Goal: Task Accomplishment & Management: Complete application form

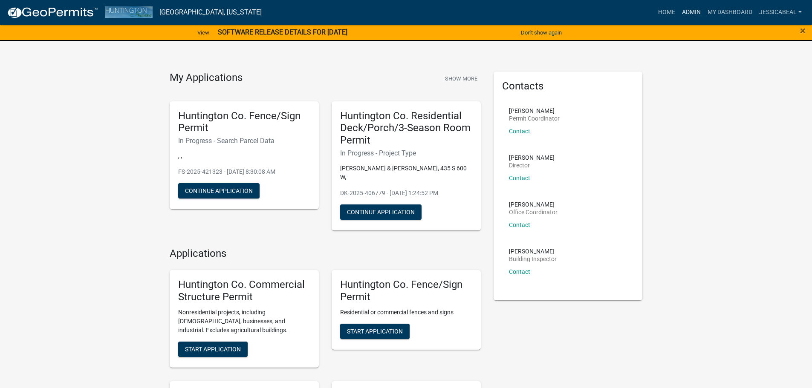
click at [689, 10] on link "Admin" at bounding box center [691, 12] width 26 height 16
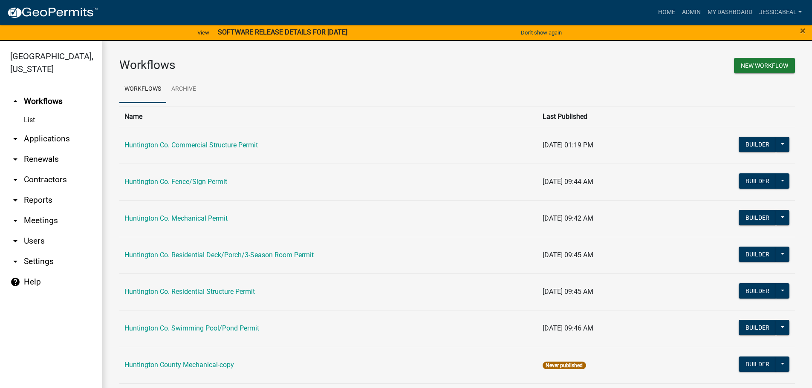
click at [46, 140] on link "arrow_drop_down Applications" at bounding box center [51, 139] width 102 height 20
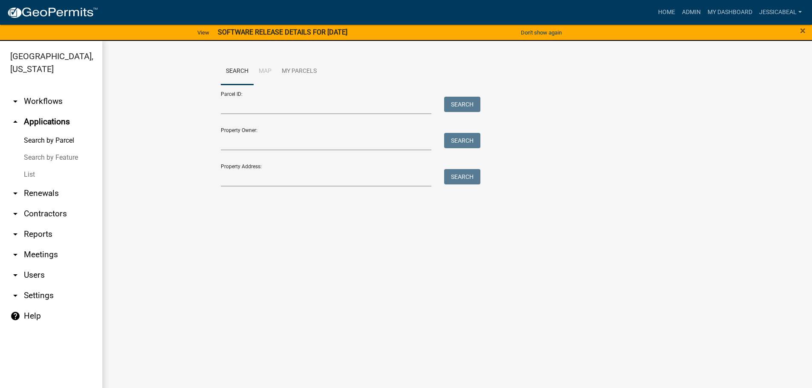
click at [25, 171] on link "List" at bounding box center [51, 174] width 102 height 17
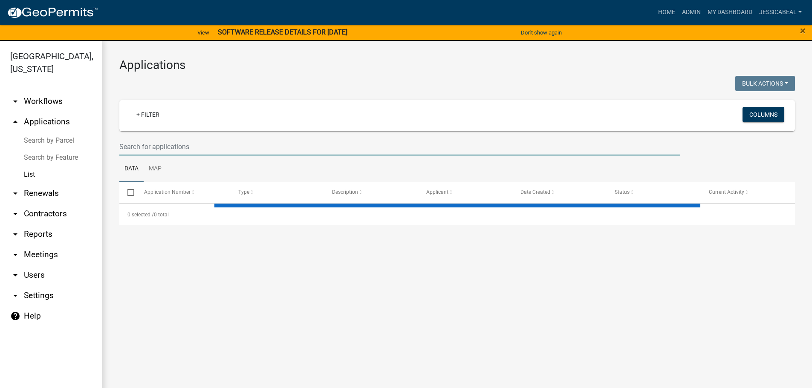
click at [133, 145] on input "text" at bounding box center [399, 146] width 561 height 17
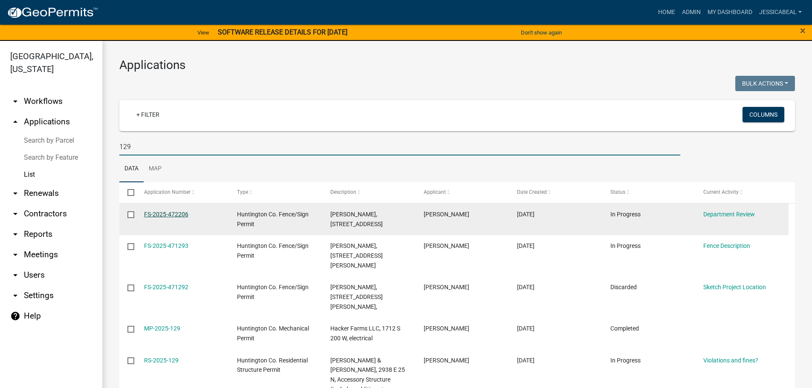
type input "129"
click at [171, 216] on link "FS-2025-472206" at bounding box center [166, 214] width 44 height 7
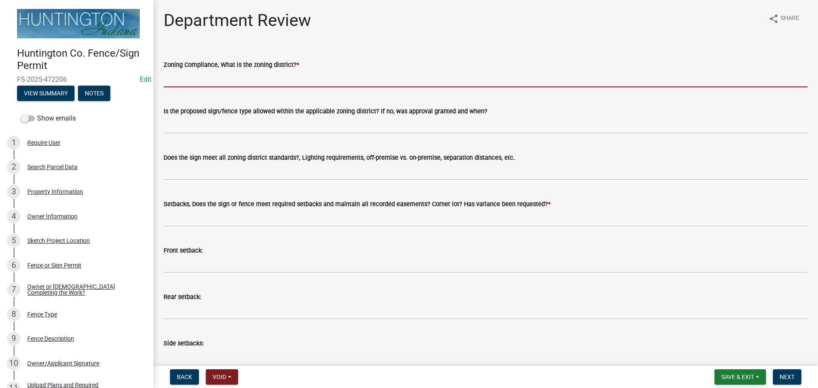
click at [198, 78] on input "Zoning Compliance, What is the zoning district? *" at bounding box center [486, 78] width 644 height 17
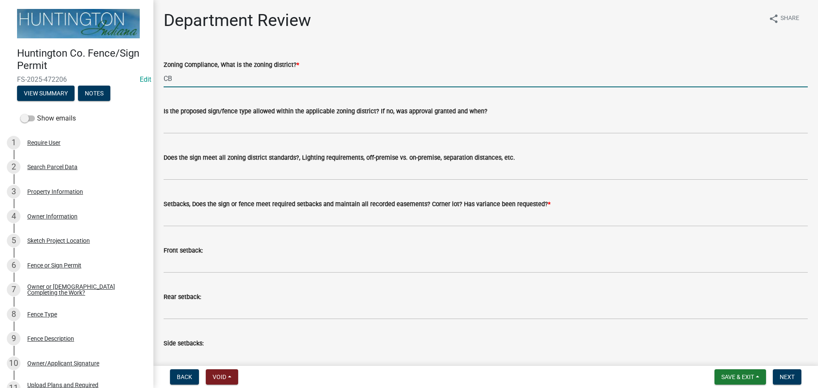
type input "CB"
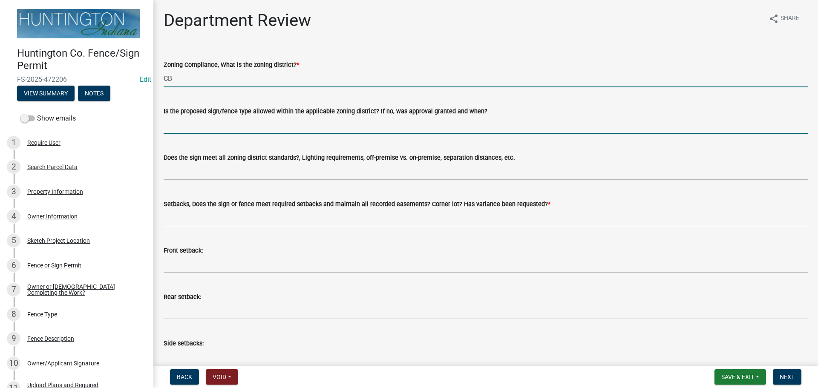
click at [196, 116] on input "Is the proposed sign/fence type allowed within the applicable zoning district? …" at bounding box center [486, 124] width 644 height 17
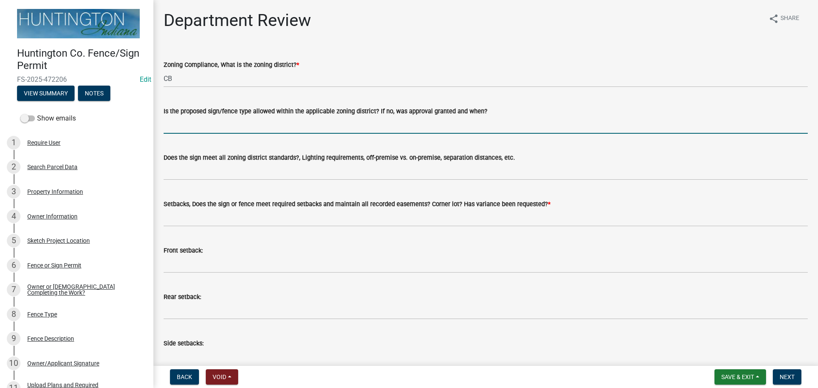
type input "yes"
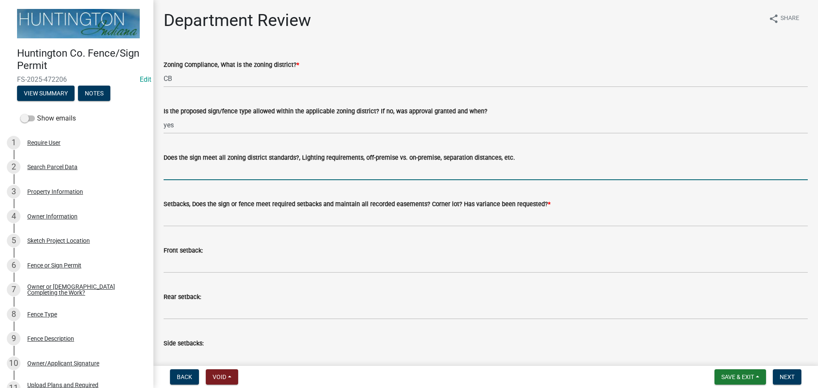
click at [223, 175] on input "Does the sign meet all zoning district standards?, Lighting requirements, off-p…" at bounding box center [486, 171] width 644 height 17
type input "n/a"
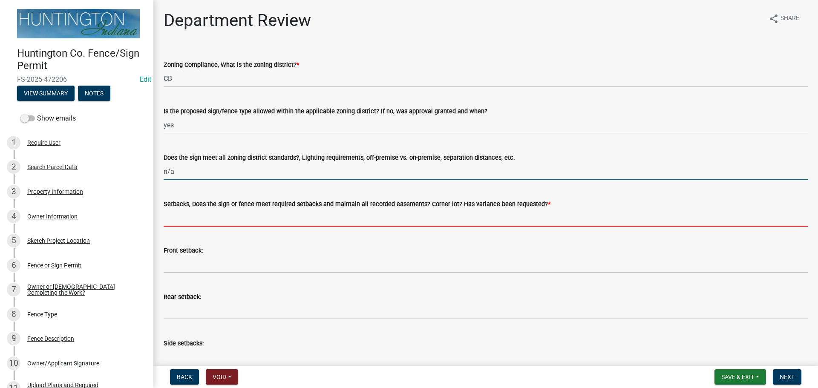
click at [197, 215] on input "Setbacks, Does the sign or fence meet required setbacks and maintain all record…" at bounding box center [486, 217] width 644 height 17
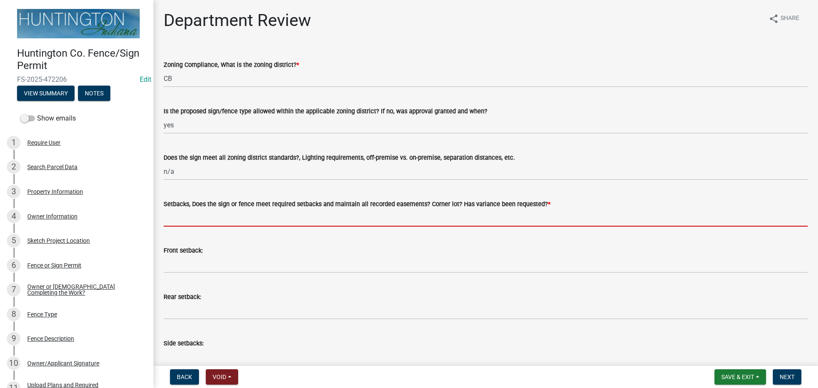
type input "yes"
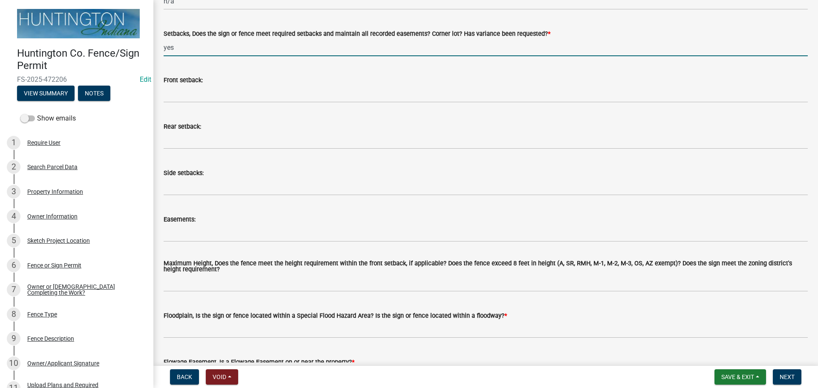
scroll to position [298, 0]
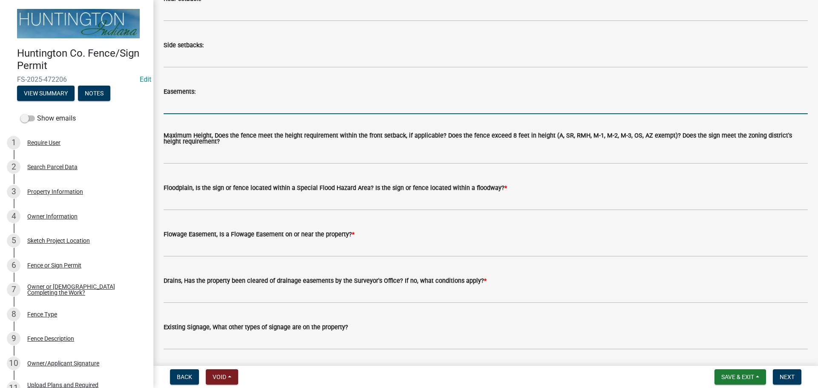
click at [191, 104] on input "Easements:" at bounding box center [486, 105] width 644 height 17
type input "n/a"
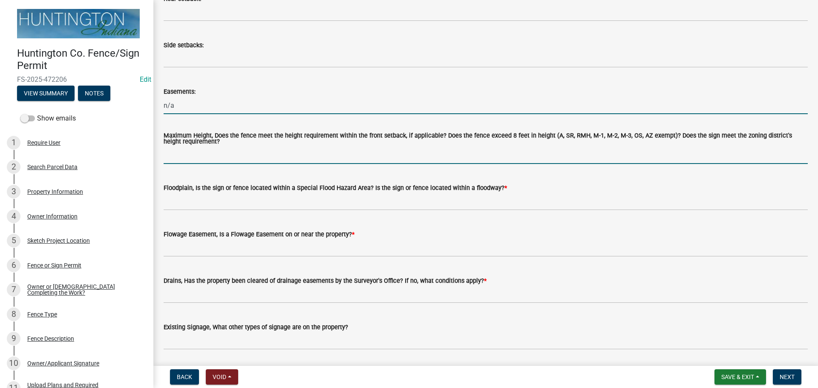
click at [204, 148] on input "Maximum Height, Does the fence meet the height requirement within the front set…" at bounding box center [486, 155] width 644 height 17
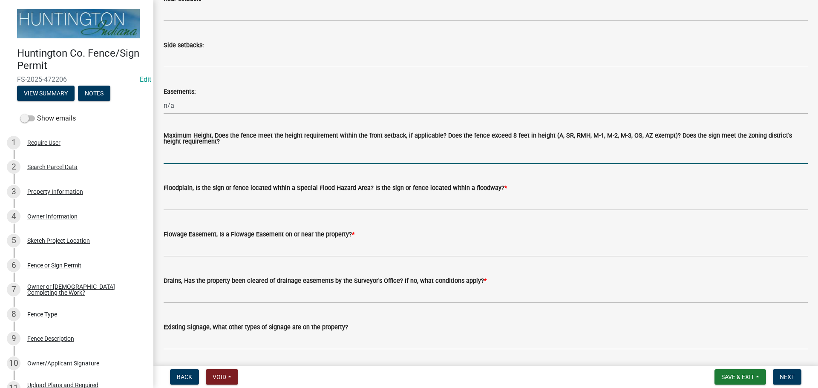
type input "yes"
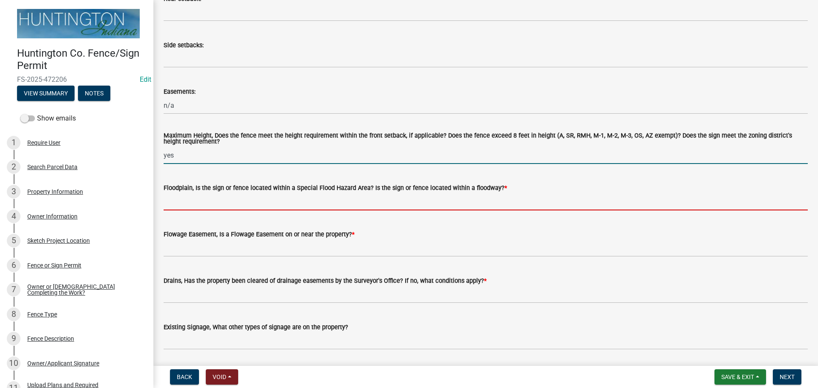
click at [205, 196] on input "Floodplain, Is the sign or fence located within a Special Flood Hazard Area? Is…" at bounding box center [486, 201] width 644 height 17
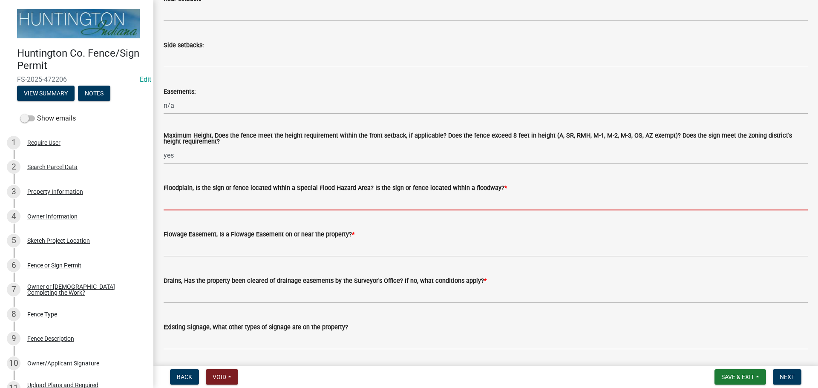
type input "no"
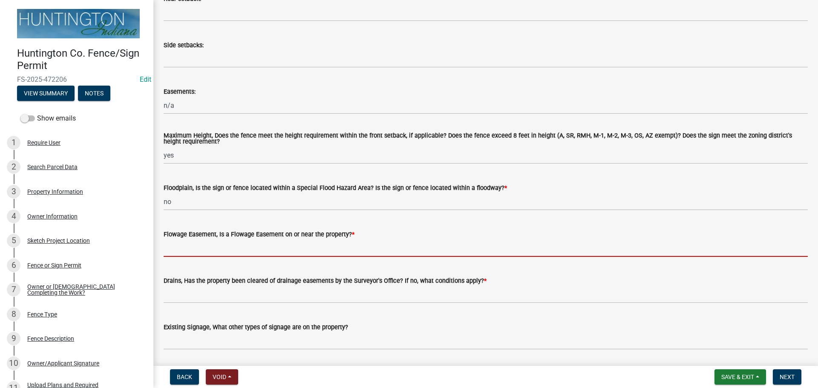
click at [217, 255] on input "Flowage Easement, Is a Flowage Easement on or near the property? *" at bounding box center [486, 247] width 644 height 17
type input "no"
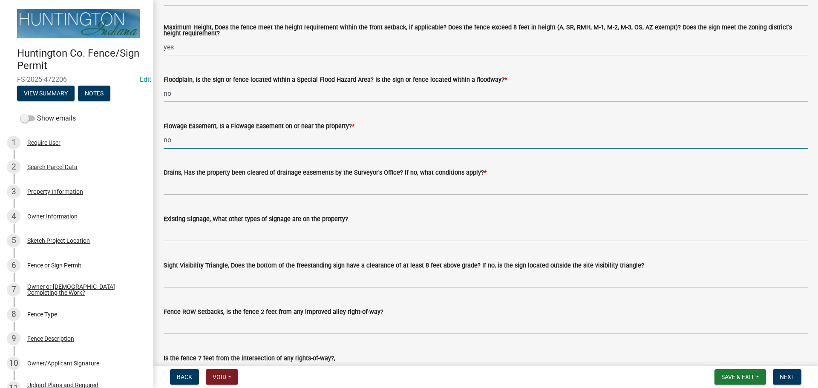
scroll to position [426, 0]
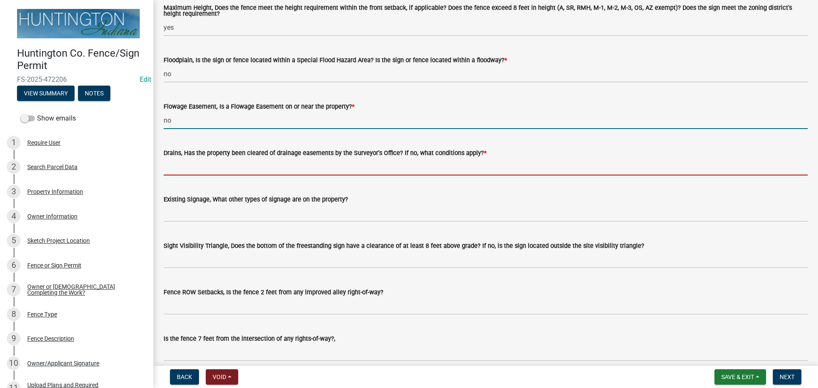
click at [223, 159] on input "Drains, Has the property been cleared of drainage easements by the Surveyor's O…" at bounding box center [486, 166] width 644 height 17
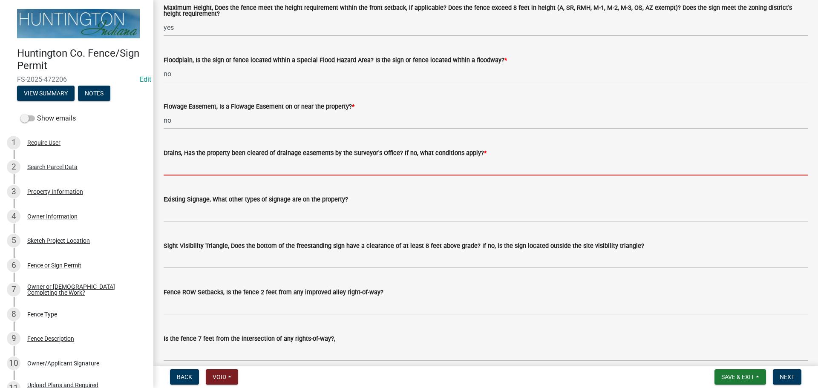
type input "yes"
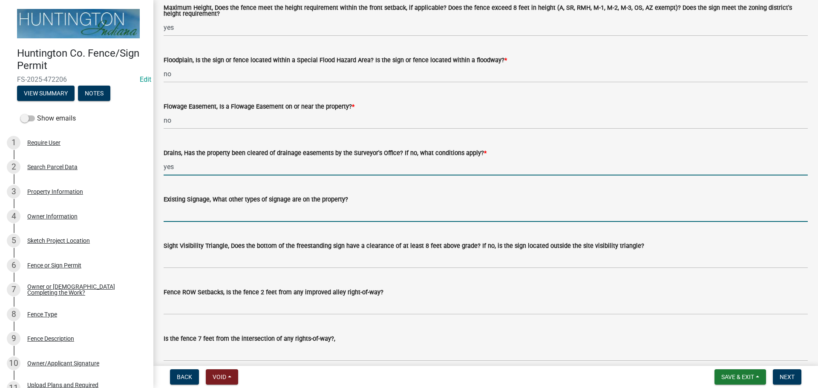
drag, startPoint x: 222, startPoint y: 215, endPoint x: 224, endPoint y: 223, distance: 8.4
click at [222, 215] on input "Existing Signage, What other types of signage are on the property?" at bounding box center [486, 212] width 644 height 17
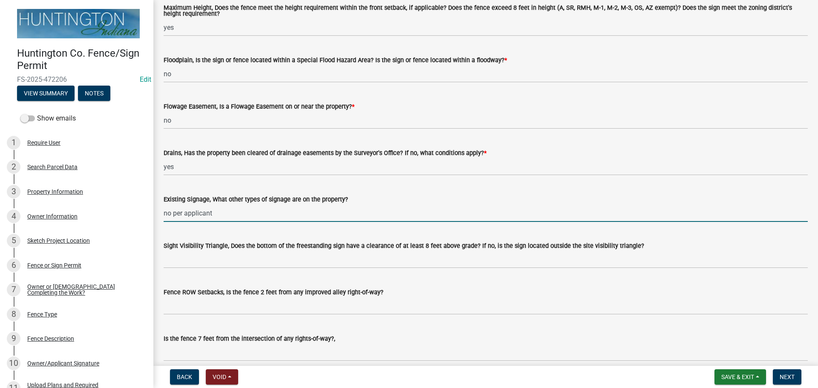
drag, startPoint x: 214, startPoint y: 208, endPoint x: 158, endPoint y: 209, distance: 56.7
click at [158, 209] on div "Existing Signage, What other types of signage are on the property? no per appli…" at bounding box center [485, 202] width 657 height 40
type input "n/a"
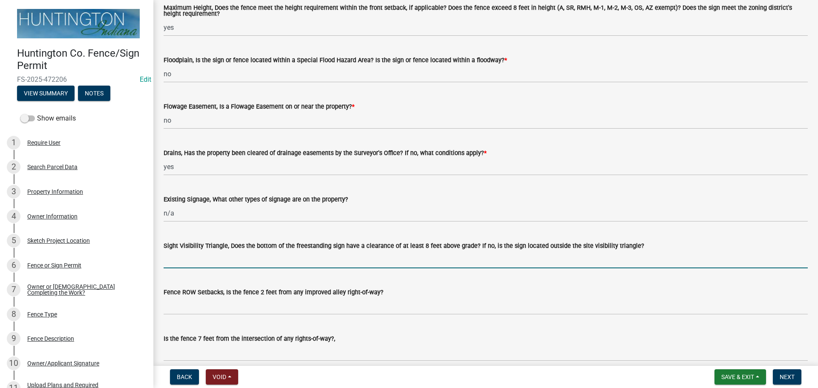
click at [199, 254] on input "Sight Visibility Triangle, Does the bottom of the freestanding sign have a clea…" at bounding box center [486, 259] width 644 height 17
type input "n/a"
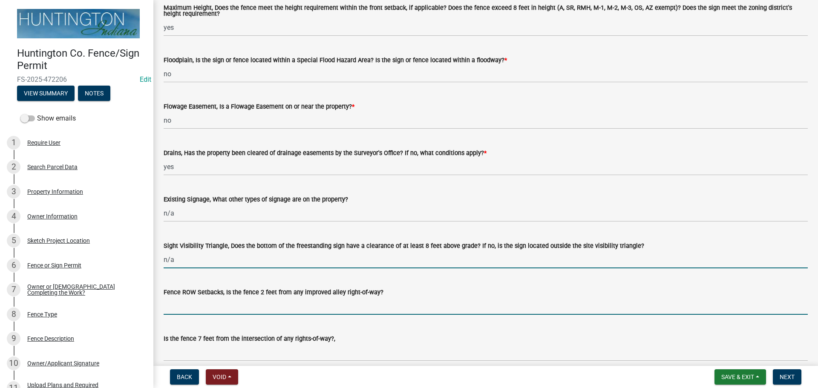
click at [199, 305] on input "Fence ROW Setbacks, Is the fence 2 feet from any improved alley right-of-way?" at bounding box center [486, 305] width 644 height 17
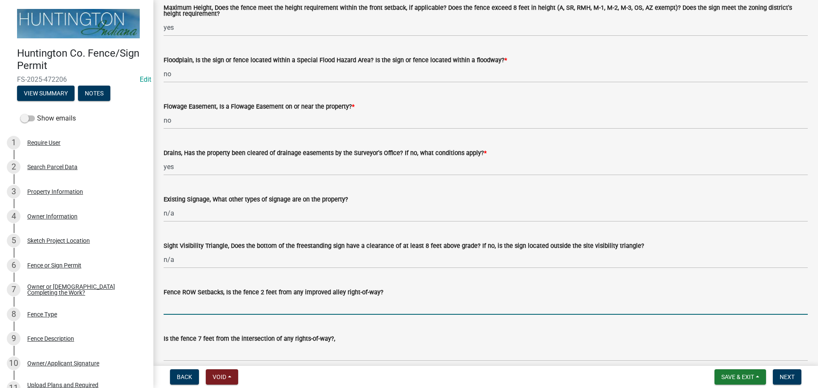
type input "yes"
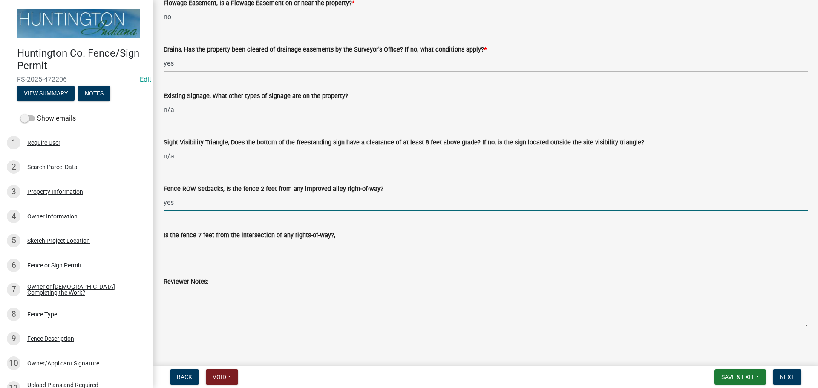
scroll to position [534, 0]
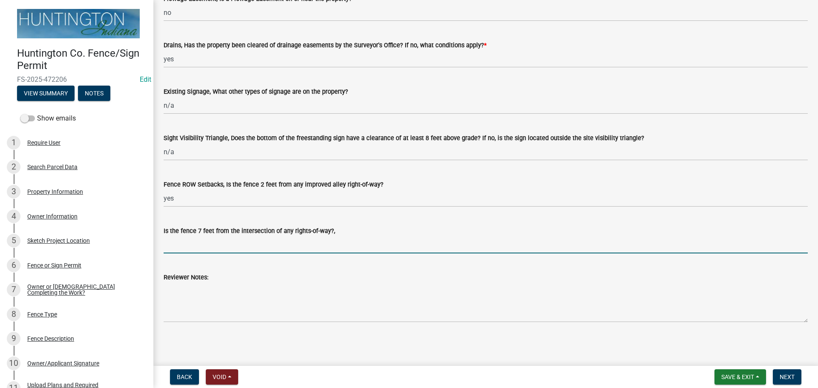
click at [216, 246] on input "Is the fence 7 feet from the intersection of any rights-of-way?," at bounding box center [486, 244] width 644 height 17
type input "yes"
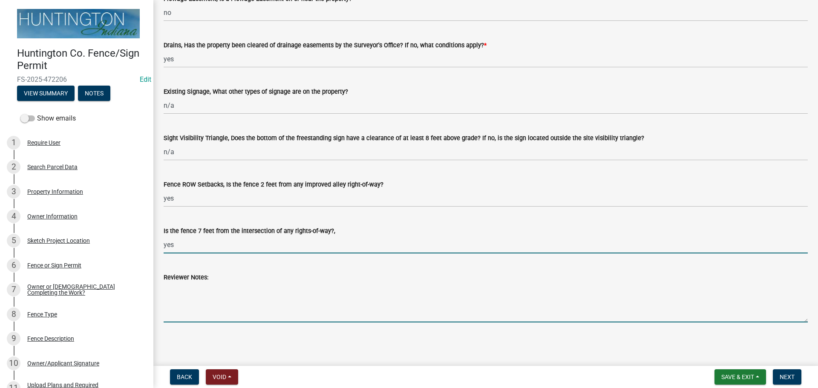
click at [173, 308] on textarea "Reviewer Notes:" at bounding box center [486, 302] width 644 height 40
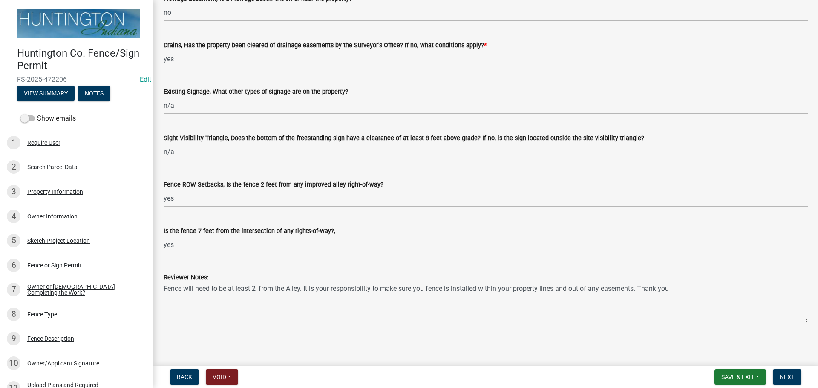
type textarea "Fence will need to be at least 2' from the Alley. It is your responsibility to …"
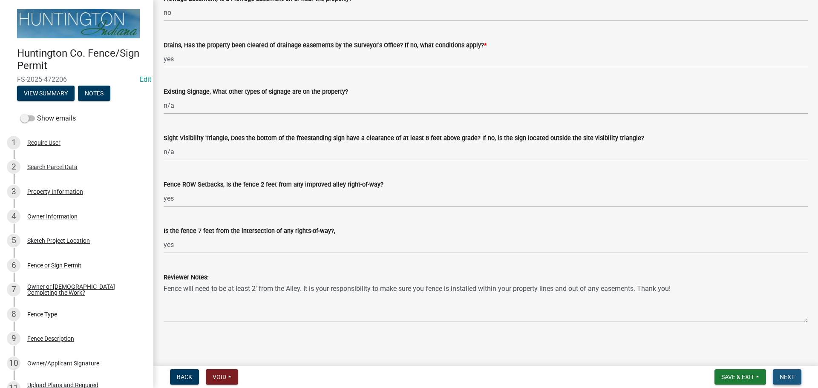
click at [787, 378] on span "Next" at bounding box center [787, 377] width 15 height 7
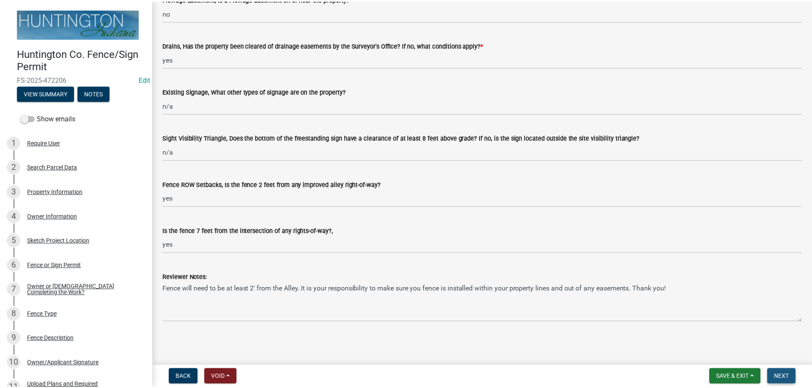
scroll to position [0, 0]
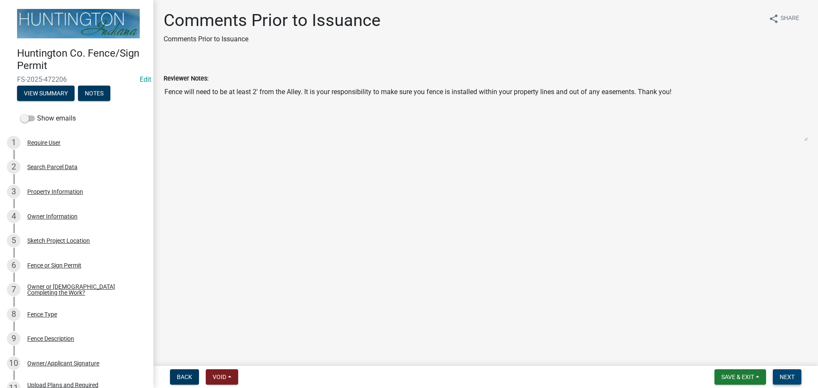
click at [797, 373] on button "Next" at bounding box center [787, 376] width 29 height 15
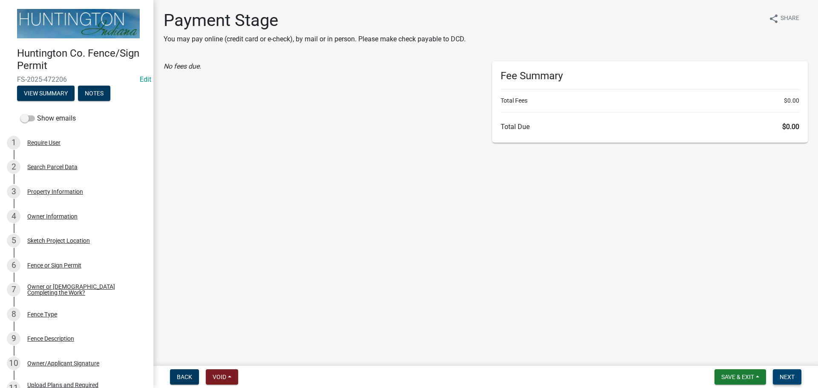
click at [794, 371] on button "Next" at bounding box center [787, 376] width 29 height 15
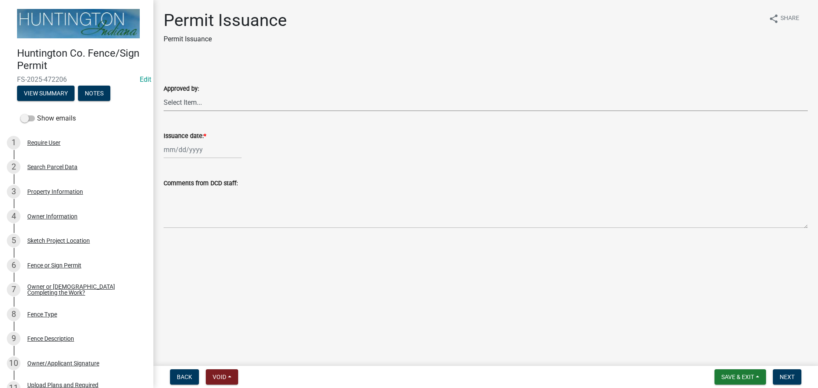
click at [221, 105] on select "Select Item... Kim Hostetler Greg Ricker Jessica Beal Laci Langston" at bounding box center [486, 102] width 644 height 17
click at [164, 94] on select "Select Item... Kim Hostetler Greg Ricker Jessica Beal Laci Langston" at bounding box center [486, 102] width 644 height 17
select select "ca14676b-cdfc-4436-a2ad-b472e5472dc8"
select select "9"
select select "2025"
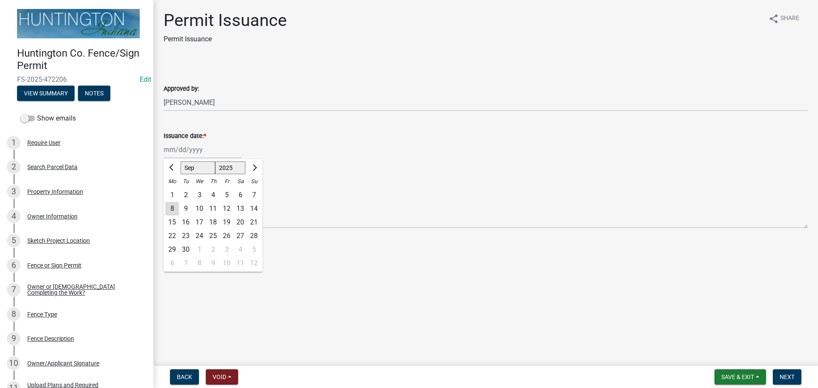
drag, startPoint x: 197, startPoint y: 145, endPoint x: 198, endPoint y: 153, distance: 7.3
click at [197, 145] on div "Jan Feb Mar Apr May Jun Jul Aug Sep Oct Nov Dec 1525 1526 1527 1528 1529 1530 1…" at bounding box center [203, 149] width 78 height 17
click at [171, 204] on div "8" at bounding box center [172, 209] width 14 height 14
type input "[DATE]"
click at [791, 376] on span "Next" at bounding box center [787, 377] width 15 height 7
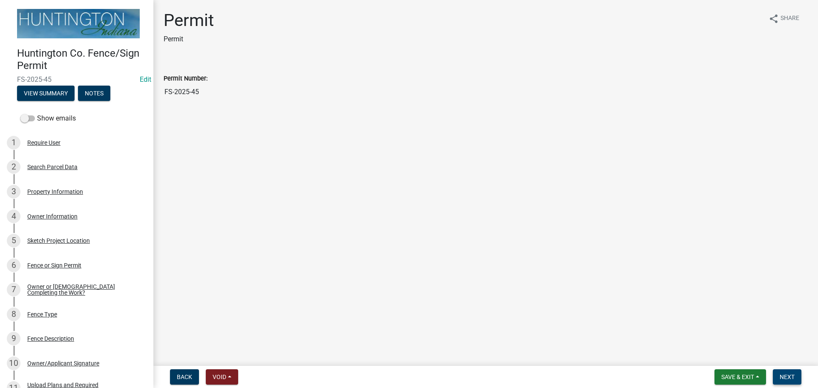
click at [788, 375] on span "Next" at bounding box center [787, 377] width 15 height 7
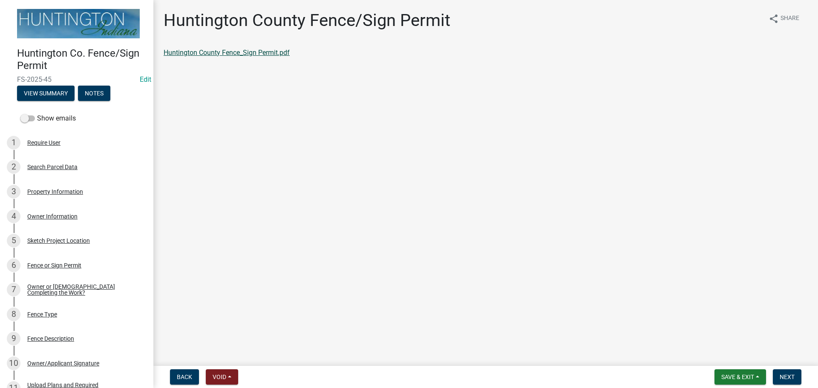
click at [227, 52] on link "Huntington County Fence_Sign Permit.pdf" at bounding box center [227, 53] width 126 height 8
click at [801, 373] on button "Next" at bounding box center [787, 376] width 29 height 15
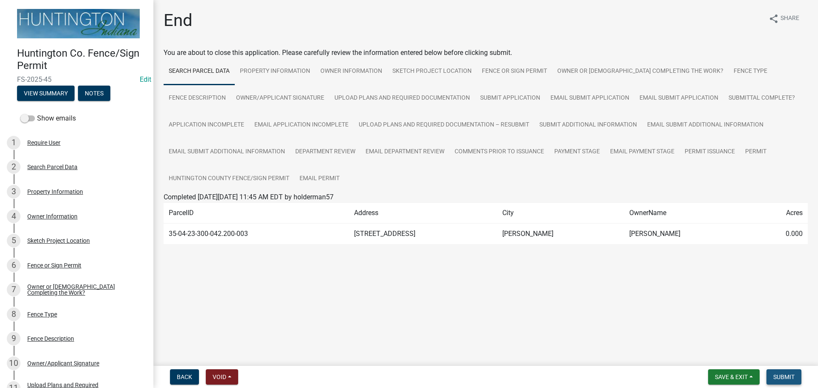
click at [786, 380] on span "Submit" at bounding box center [783, 377] width 21 height 7
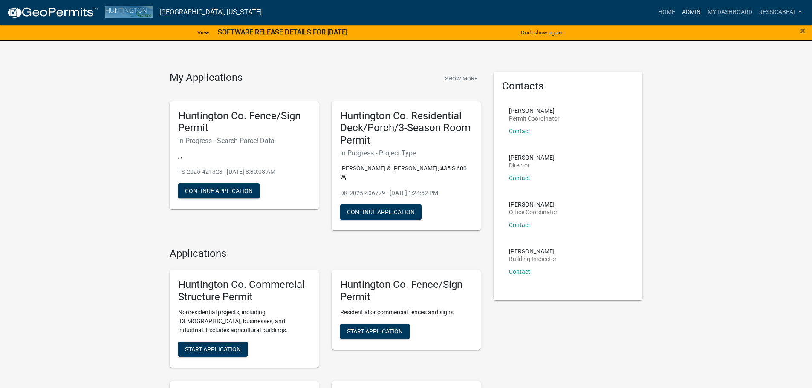
click at [681, 9] on link "Admin" at bounding box center [691, 12] width 26 height 16
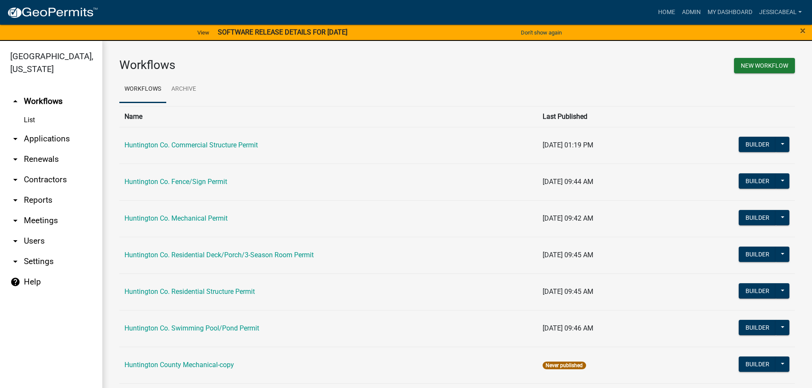
click at [52, 136] on link "arrow_drop_down Applications" at bounding box center [51, 139] width 102 height 20
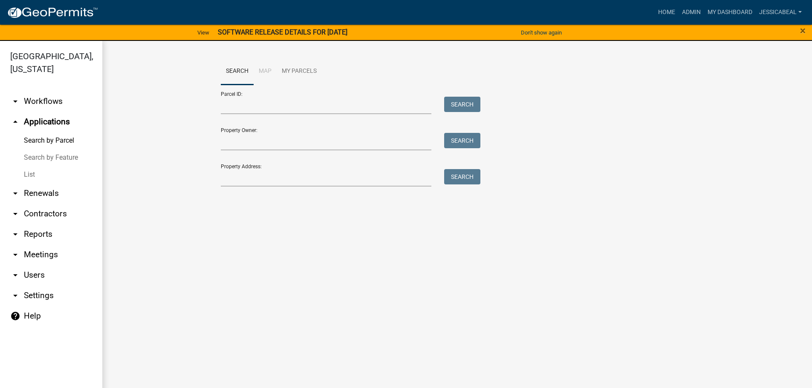
click at [35, 172] on link "List" at bounding box center [51, 174] width 102 height 17
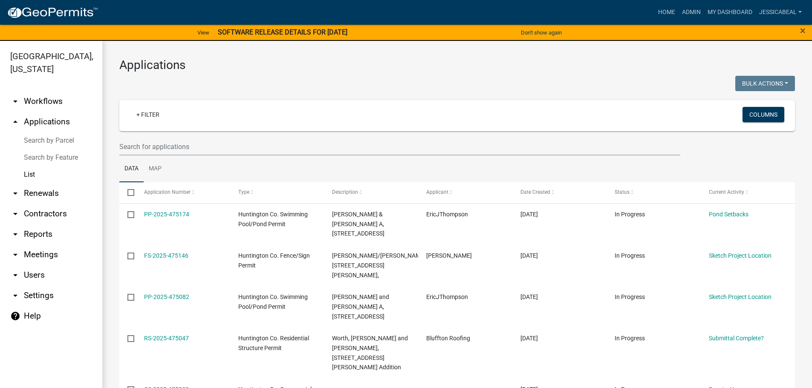
click at [163, 134] on wm-filter-builder "+ Filter Columns" at bounding box center [456, 127] width 675 height 55
click at [160, 142] on input "text" at bounding box center [399, 146] width 561 height 17
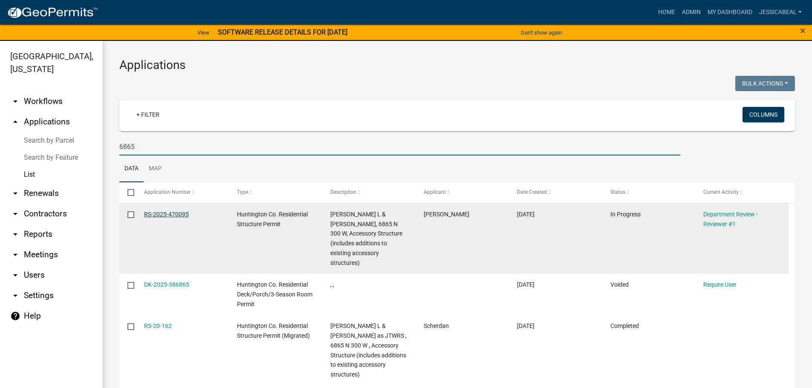
type input "6865"
click at [167, 211] on link "RS-2025-470095" at bounding box center [166, 214] width 45 height 7
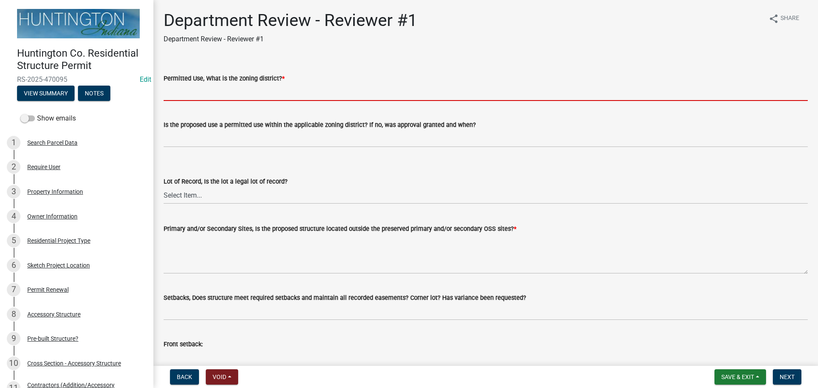
click at [207, 94] on input "Permitted Use, What is the zoning district? *" at bounding box center [486, 91] width 644 height 17
type input "Ag"
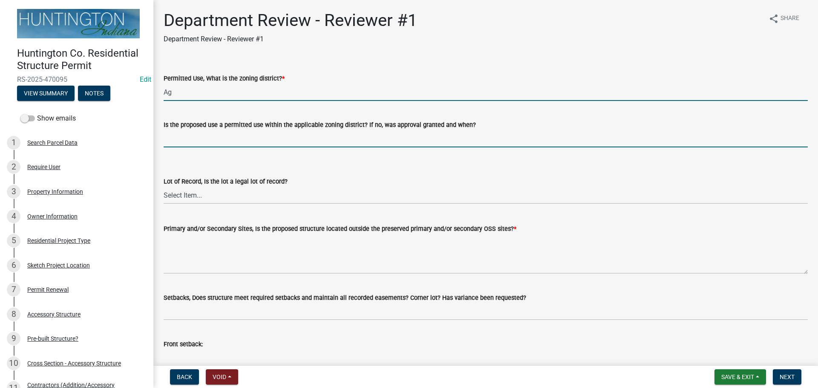
click at [202, 141] on input "Is the proposed use a permitted use within the applicable zoning district? If n…" at bounding box center [486, 138] width 644 height 17
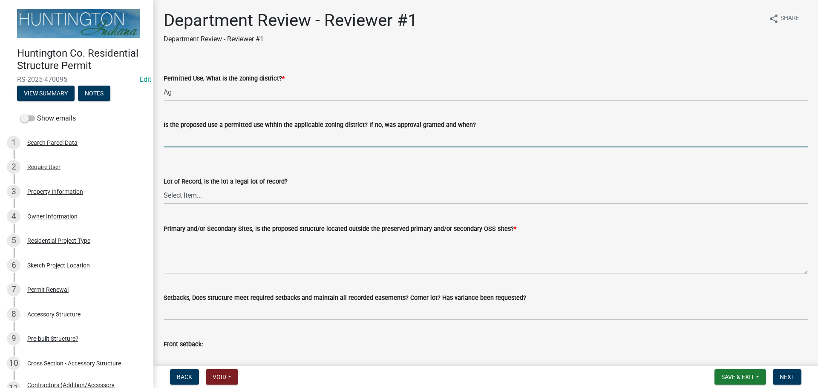
type input "yes"
click at [195, 200] on select "Select Item... Yes No" at bounding box center [486, 195] width 644 height 17
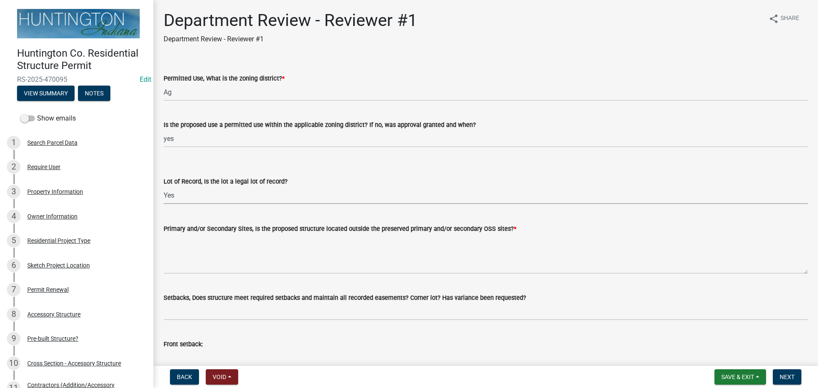
click at [164, 187] on select "Select Item... Yes No" at bounding box center [486, 195] width 644 height 17
select select "2b50337a-1d1c-4f6e-b6b1-3d95564f7ff5"
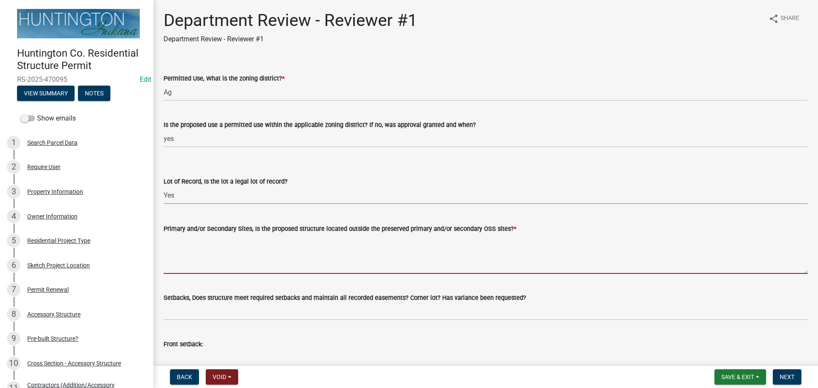
click at [191, 257] on textarea "Primary and/or Secondary Sites, Is the proposed structure located outside the p…" at bounding box center [486, 254] width 644 height 40
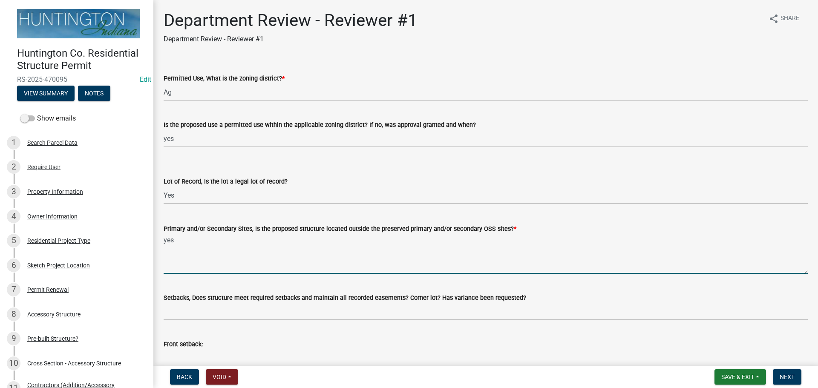
type textarea "yes"
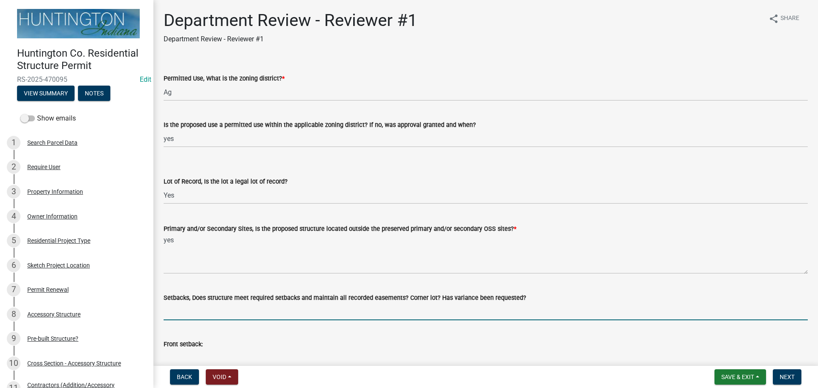
click at [219, 314] on input "Setbacks, Does structure meet required setbacks and maintain all recorded easem…" at bounding box center [486, 311] width 644 height 17
type input "yes"
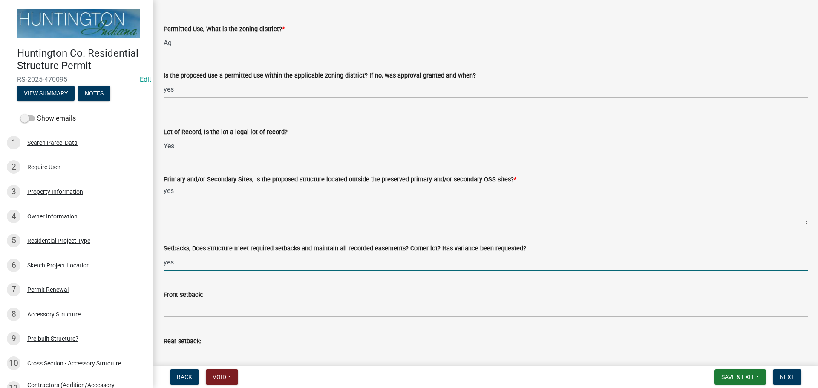
scroll to position [128, 0]
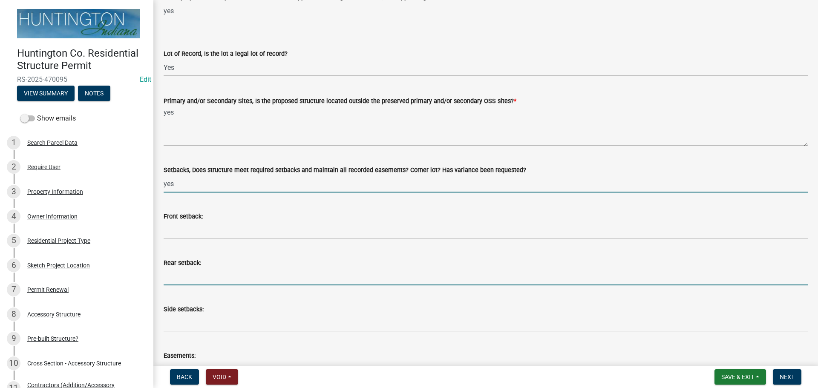
click at [193, 279] on input "Rear setback:" at bounding box center [486, 276] width 644 height 17
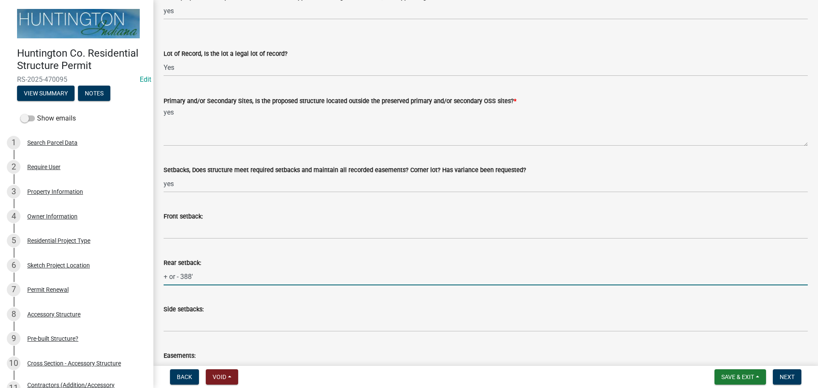
type input "+ or - 388'"
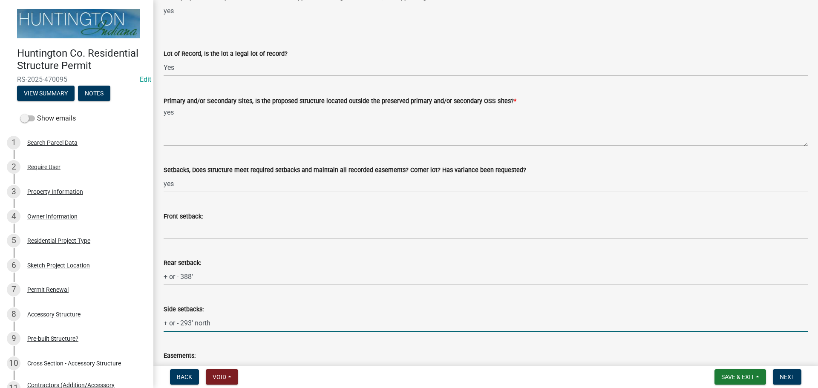
scroll to position [298, 0]
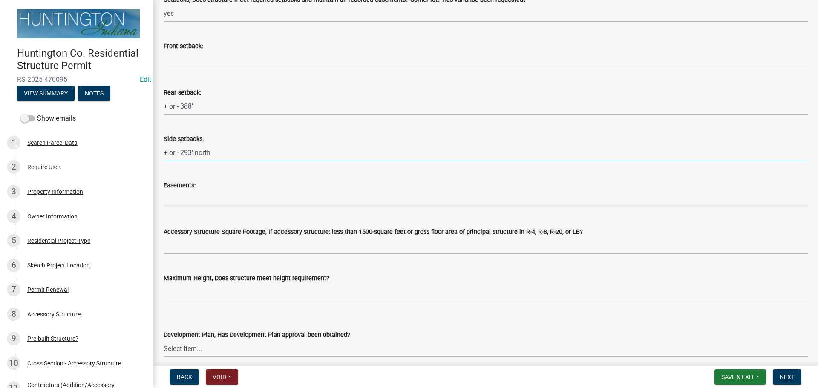
type input "+ or - 293' north"
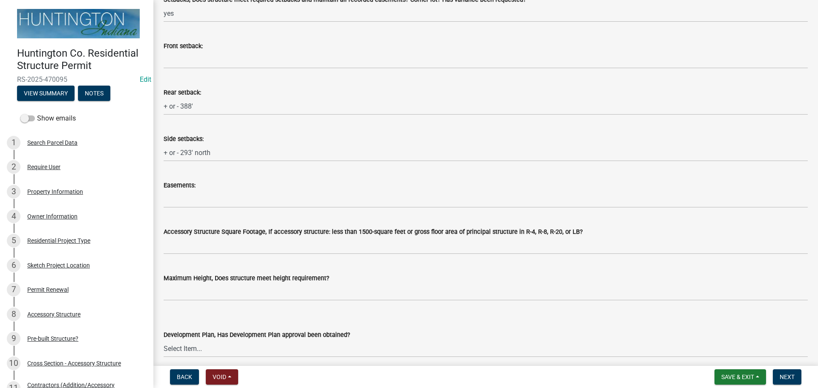
click at [230, 189] on div "Easements:" at bounding box center [486, 185] width 644 height 10
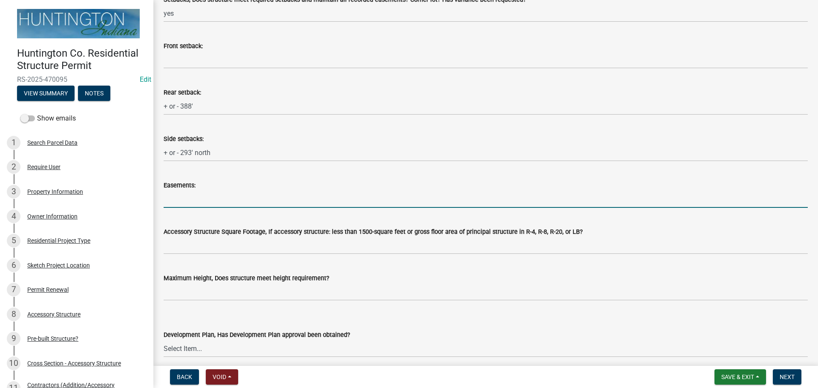
click at [227, 205] on input "Easements:" at bounding box center [486, 198] width 644 height 17
type input "n/a"
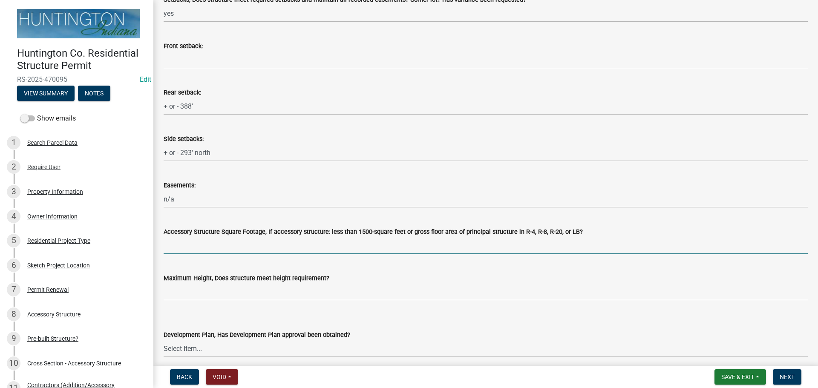
click at [213, 252] on input "Accessory Structure Square Footage, If accessory structure: less than 1500-squa…" at bounding box center [486, 245] width 644 height 17
type input "n/a"
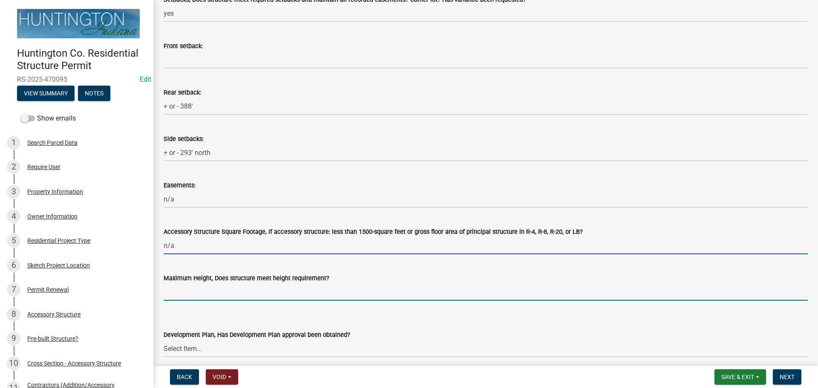
click at [205, 289] on input "Maximum Height, Does structure meet height requirement?" at bounding box center [486, 291] width 644 height 17
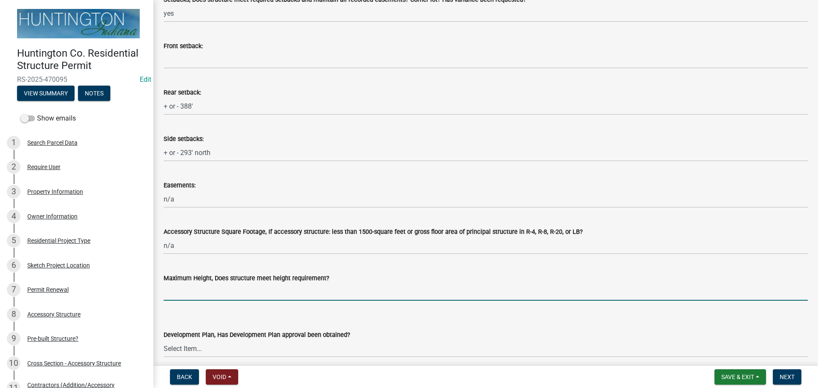
type input "yes"
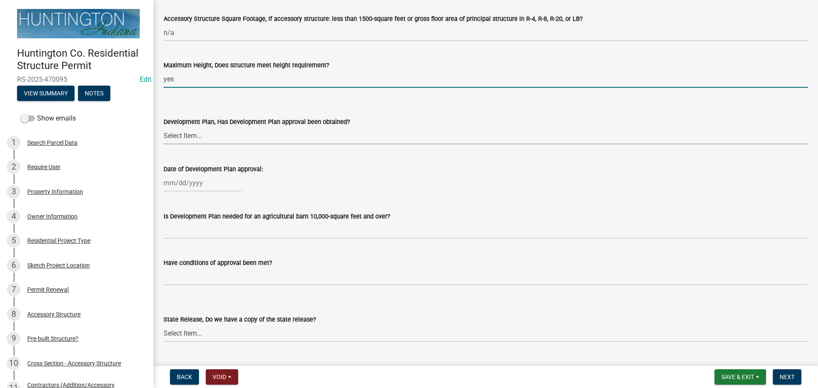
click at [177, 129] on select "Select Item... Yes No N/A" at bounding box center [486, 135] width 644 height 17
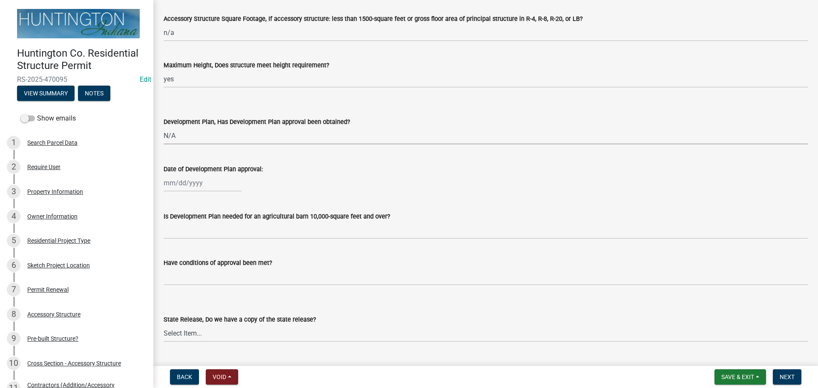
click at [164, 127] on select "Select Item... Yes No N/A" at bounding box center [486, 135] width 644 height 17
select select "674b3438-44d1-433f-a18e-9a900d807566"
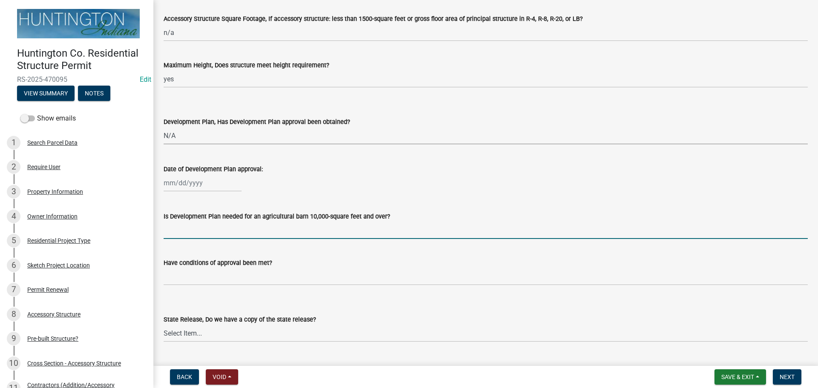
click at [181, 230] on input "Is Development Plan needed for an agricultural barn 10,000-square feet and over?" at bounding box center [486, 230] width 644 height 17
type input "n/a"
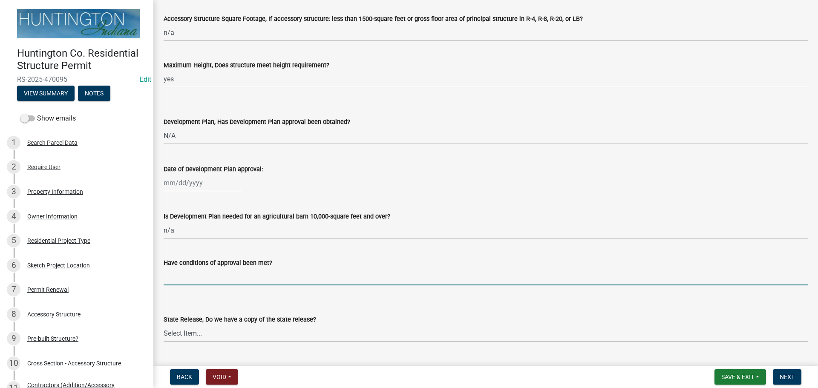
click at [196, 279] on input "Have conditions of approval been met?" at bounding box center [486, 276] width 644 height 17
type input "n/a"
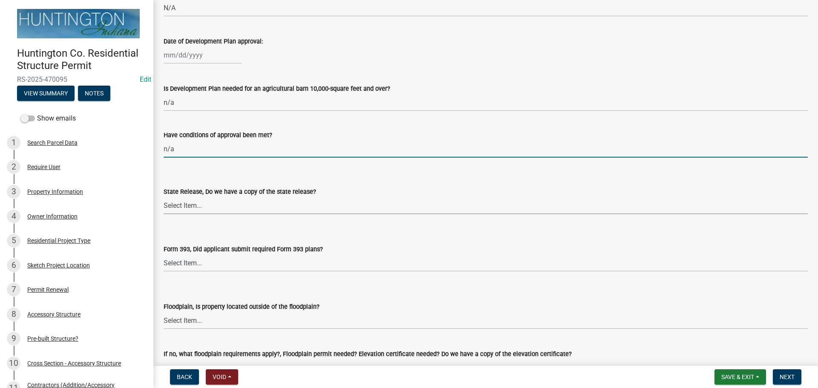
drag, startPoint x: 177, startPoint y: 204, endPoint x: 178, endPoint y: 213, distance: 9.0
click at [177, 204] on select "Select Item... Yes No N/A" at bounding box center [486, 205] width 644 height 17
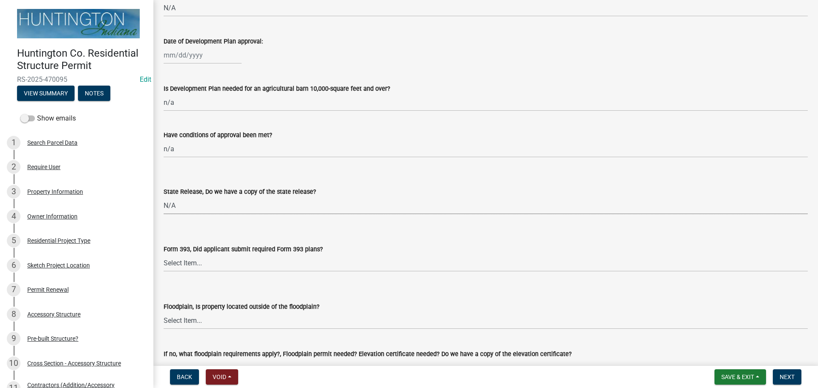
click at [164, 197] on select "Select Item... Yes No N/A" at bounding box center [486, 205] width 644 height 17
select select "d625d8e2-c016-4fa4-b697-cc01dbb75373"
drag, startPoint x: 180, startPoint y: 259, endPoint x: 181, endPoint y: 269, distance: 9.9
click at [180, 262] on select "Select Item... Yes No N/A" at bounding box center [486, 262] width 644 height 17
click at [164, 254] on select "Select Item... Yes No N/A" at bounding box center [486, 262] width 644 height 17
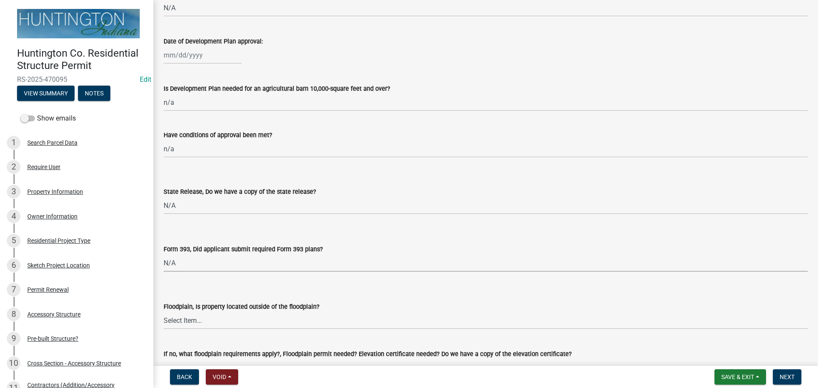
select select "220652cf-f23d-4527-9188-e71e6281c1f5"
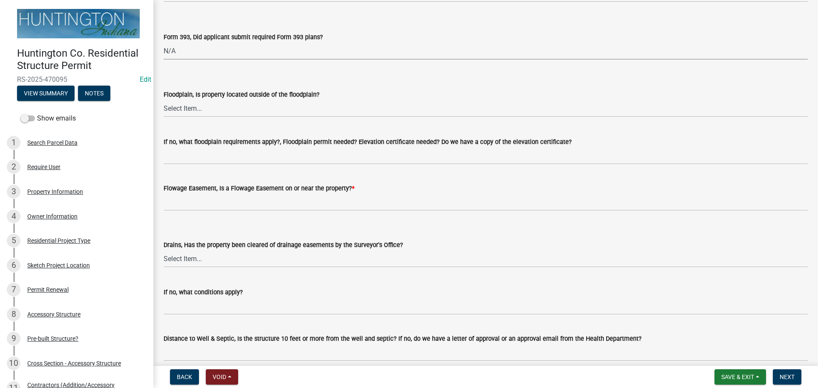
scroll to position [852, 0]
click at [189, 110] on select "Select Item... Yes No" at bounding box center [486, 107] width 644 height 17
click at [164, 99] on select "Select Item... Yes No" at bounding box center [486, 107] width 644 height 17
select select "5ad78b45-2880-474c-97ef-2440aa75ee84"
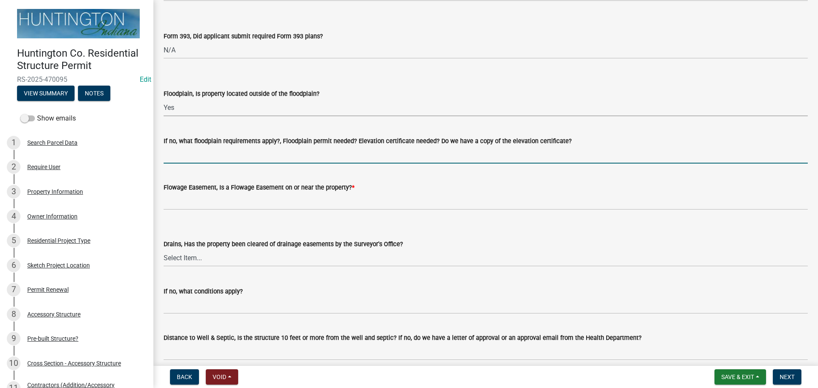
click at [187, 156] on input "If no, what floodplain requirements apply?, Floodplain permit needed? Elevation…" at bounding box center [486, 154] width 644 height 17
type input "n/a"
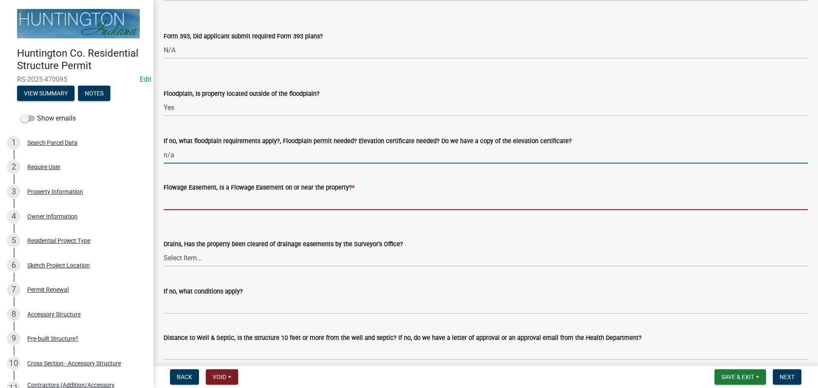
click at [207, 197] on input "Flowage Easement, Is a Flowage Easement on or near the property? *" at bounding box center [486, 201] width 644 height 17
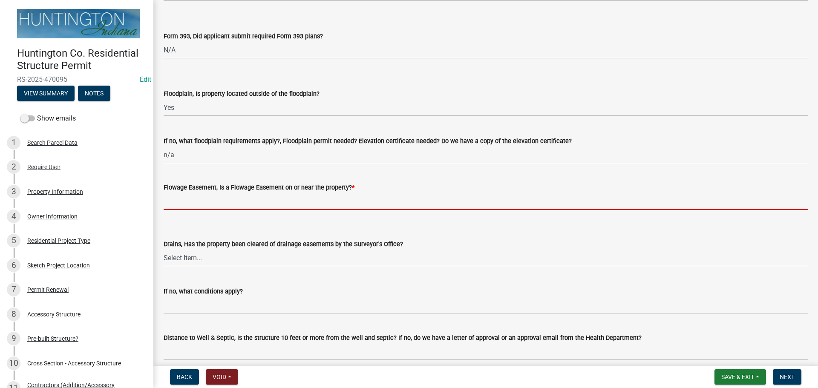
type input "no"
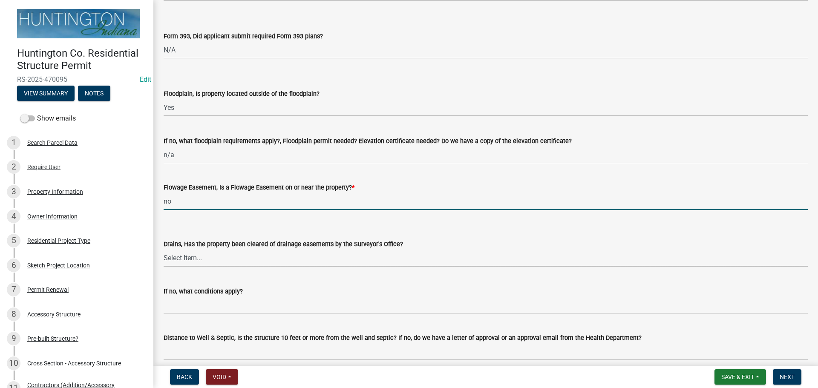
click at [193, 256] on select "Select Item... Yes No" at bounding box center [486, 257] width 644 height 17
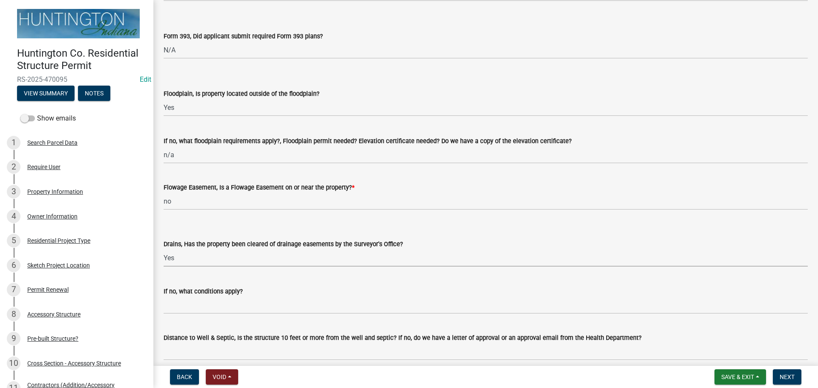
click at [164, 249] on select "Select Item... Yes No" at bounding box center [486, 257] width 644 height 17
select select "aa299abd-59e4-4841-82bd-632f03f187ef"
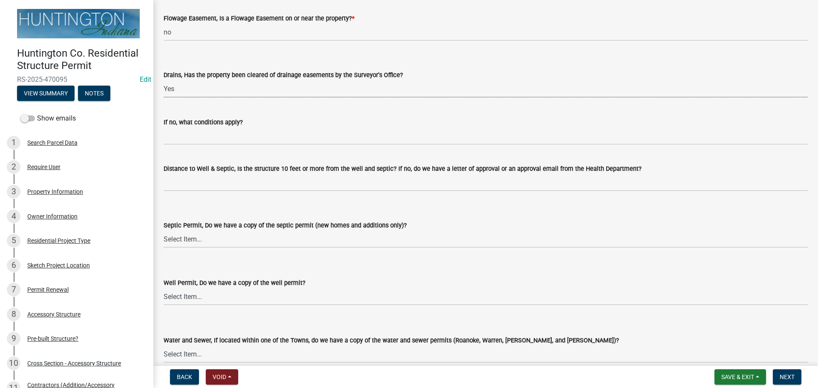
scroll to position [1022, 0]
click at [197, 144] on wm-data-entity-input "If no, what conditions apply?" at bounding box center [486, 127] width 644 height 46
click at [197, 124] on label "If no, what conditions apply?" at bounding box center [203, 121] width 79 height 6
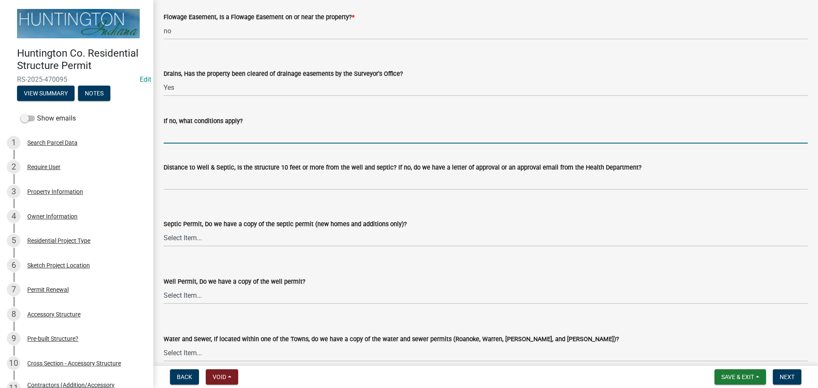
click at [197, 126] on input "If no, what conditions apply?" at bounding box center [486, 134] width 644 height 17
click at [195, 132] on input "If no, what conditions apply?" at bounding box center [486, 134] width 644 height 17
type input "n/a"
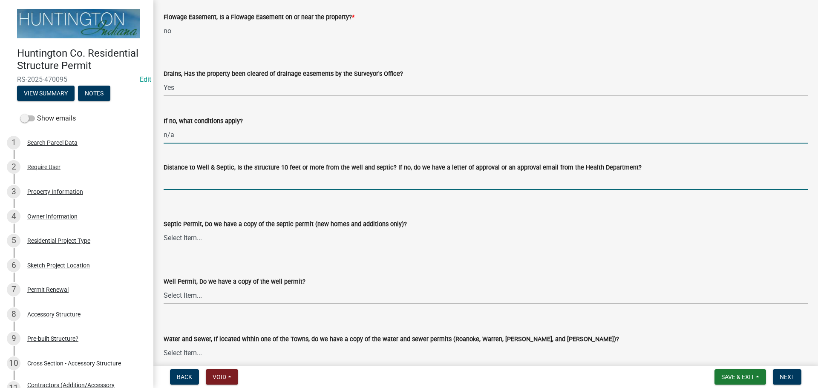
click at [201, 178] on input "Distance to Well & Septic, Is the structure 10 feet or more from the well and s…" at bounding box center [486, 181] width 644 height 17
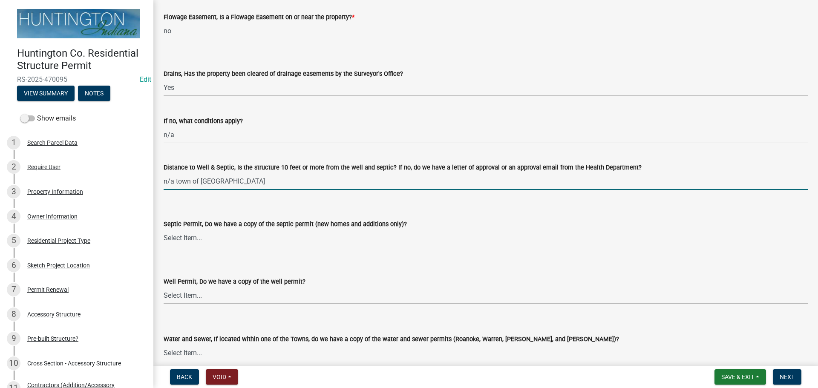
click at [220, 182] on input "n/a town of [GEOGRAPHIC_DATA]" at bounding box center [486, 181] width 644 height 17
drag, startPoint x: 241, startPoint y: 184, endPoint x: 131, endPoint y: 171, distance: 110.3
click at [131, 171] on div "Huntington Co. Residential Structure Permit RS-2025-470095 Edit View Summary No…" at bounding box center [409, 194] width 818 height 388
type input "yes per applicant"
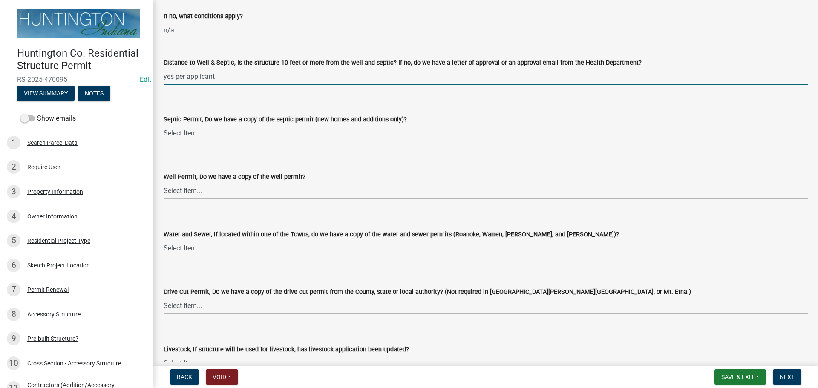
scroll to position [1193, 0]
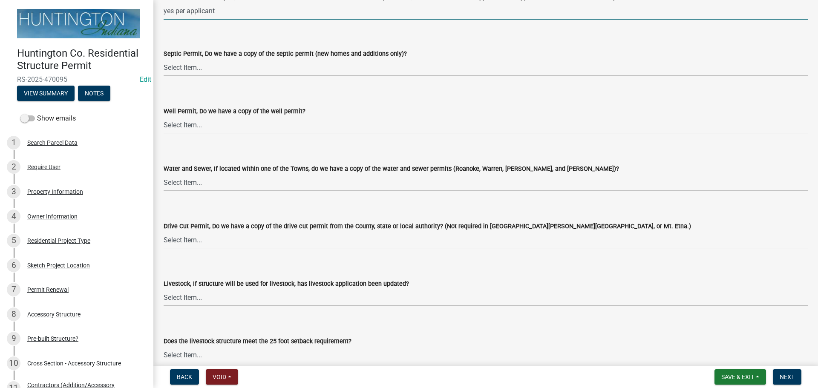
click at [201, 64] on select "Select Item... Yes No N/A" at bounding box center [486, 67] width 644 height 17
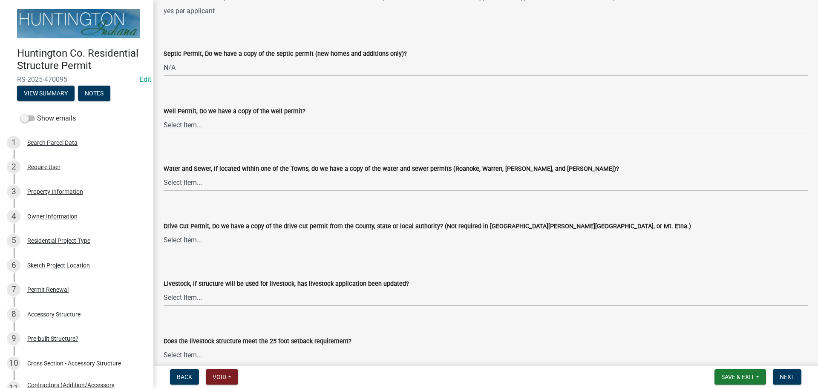
click at [164, 59] on select "Select Item... Yes No N/A" at bounding box center [486, 67] width 644 height 17
select select "9e915027-22d8-4398-b0f5-e3cf97d893e0"
drag, startPoint x: 186, startPoint y: 125, endPoint x: 186, endPoint y: 130, distance: 5.1
click at [186, 125] on select "Select Item... Yes No N/A" at bounding box center [486, 124] width 644 height 17
click at [164, 116] on select "Select Item... Yes No N/A" at bounding box center [486, 124] width 644 height 17
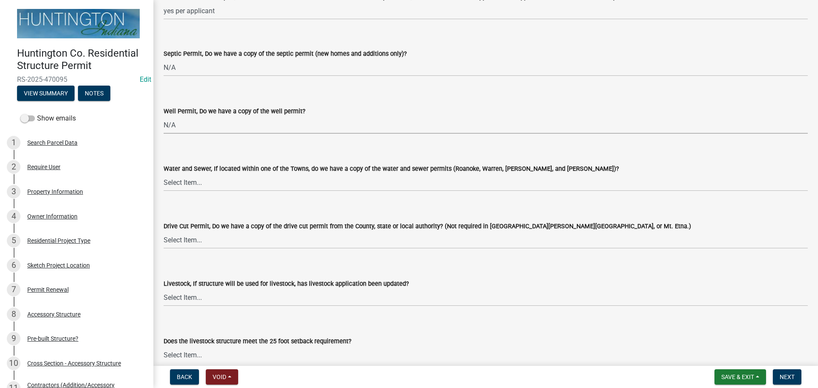
select select "2c91b07e-37d9-4ec5-b504-47058404e578"
click at [178, 184] on select "Select Item... Yes No N/A" at bounding box center [486, 182] width 644 height 17
click at [164, 174] on select "Select Item... Yes No N/A" at bounding box center [486, 182] width 644 height 17
select select "d6bfa9ee-3bd9-4f2b-bea1-0bf2a35e48f8"
drag, startPoint x: 181, startPoint y: 241, endPoint x: 181, endPoint y: 248, distance: 6.8
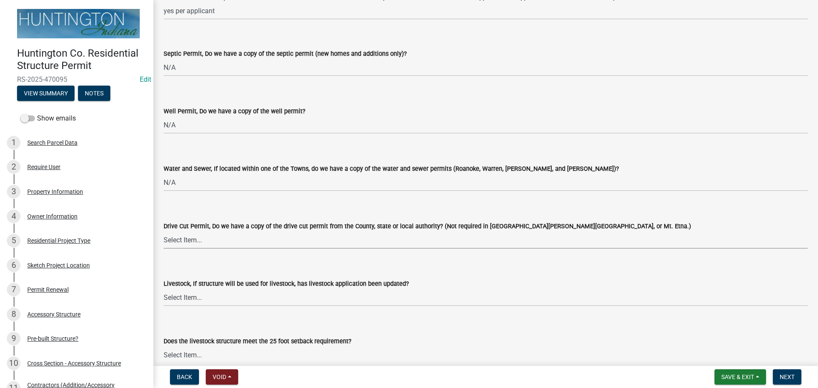
click at [181, 241] on select "Select Item... Yes No N/A" at bounding box center [486, 239] width 644 height 17
click at [164, 231] on select "Select Item... Yes No N/A" at bounding box center [486, 239] width 644 height 17
select select "e1967740-c41b-4de5-b294-b9bc371f9c7c"
click at [171, 304] on select "Select Item... Yes No N/A" at bounding box center [486, 297] width 644 height 17
click at [164, 289] on select "Select Item... Yes No N/A" at bounding box center [486, 297] width 644 height 17
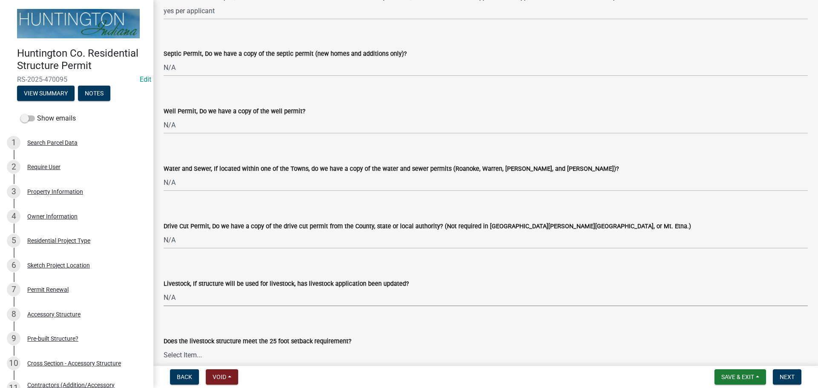
select select "4095ee07-1040-41d6-85c6-c6be8bf6c85e"
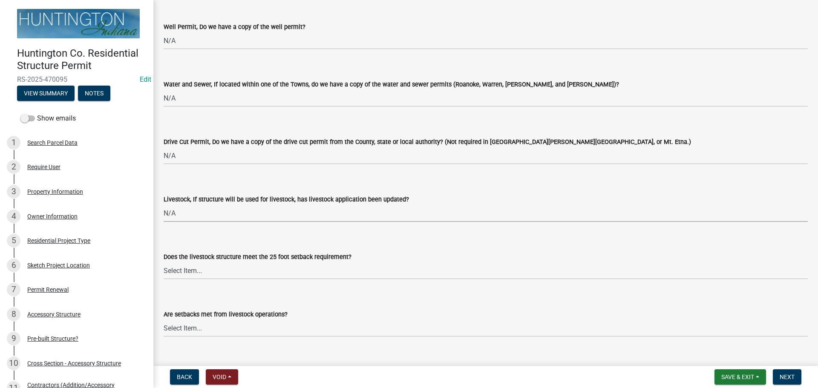
scroll to position [1363, 0]
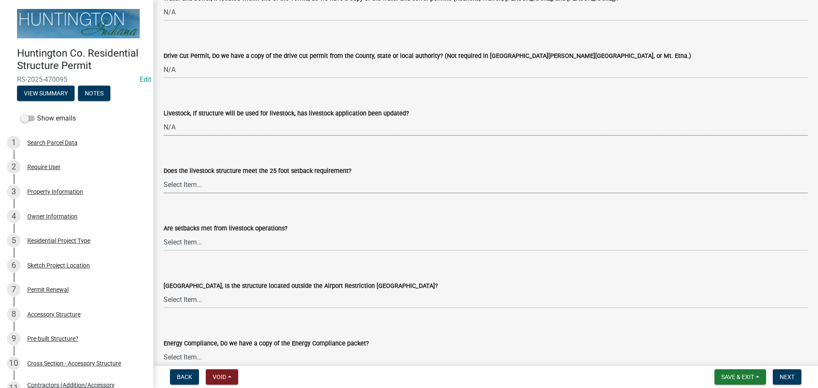
click at [188, 183] on select "Select Item... Yes No N/A" at bounding box center [486, 184] width 644 height 17
click at [164, 176] on select "Select Item... Yes No N/A" at bounding box center [486, 184] width 644 height 17
select select "87343147-211b-4763-93bb-8b2ee6155afc"
click at [187, 245] on select "Select Item... Yes No" at bounding box center [486, 241] width 644 height 17
click at [164, 233] on select "Select Item... Yes No" at bounding box center [486, 241] width 644 height 17
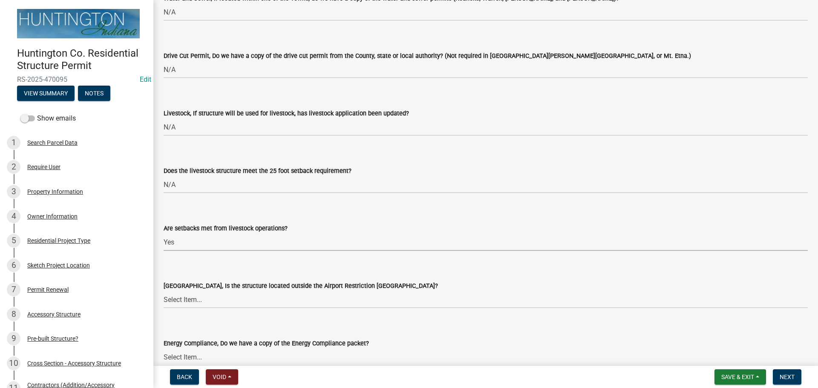
select select "a533f136-47b9-4377-857f-add42c7a7ee1"
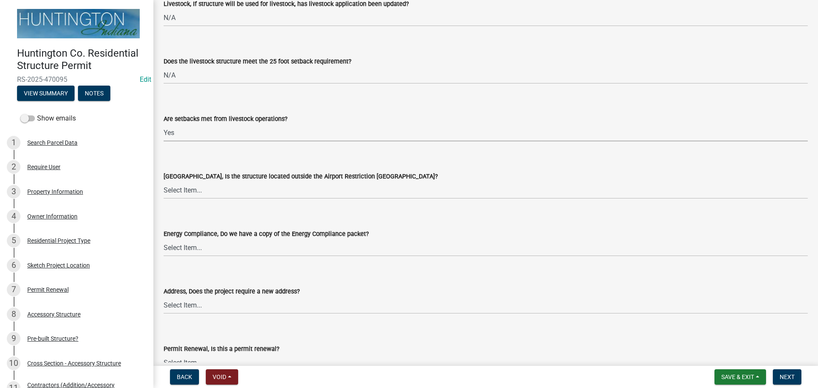
scroll to position [1534, 0]
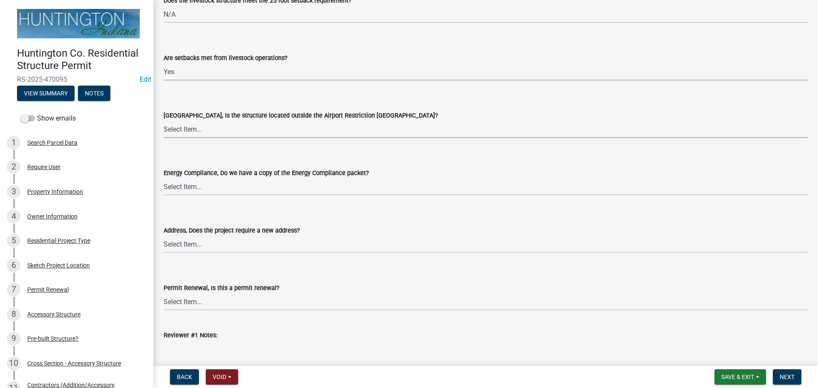
click at [180, 138] on select "Select Item... Yes No" at bounding box center [486, 129] width 644 height 17
click at [164, 121] on select "Select Item... Yes No" at bounding box center [486, 129] width 644 height 17
select select "3c66432b-8bb8-4124-90df-d6035d4b372c"
click at [186, 189] on select "Select Item... Yes No N/A" at bounding box center [486, 186] width 644 height 17
click at [164, 178] on select "Select Item... Yes No N/A" at bounding box center [486, 186] width 644 height 17
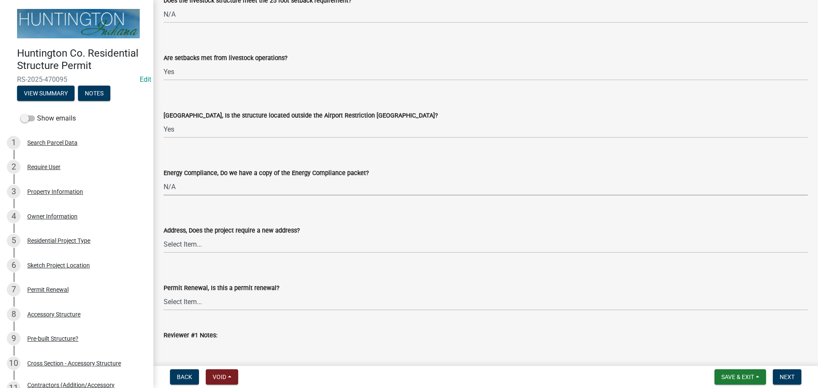
select select "eefb9dc7-f8b2-40a4-9773-3ac47aeffb04"
drag, startPoint x: 196, startPoint y: 243, endPoint x: 196, endPoint y: 252, distance: 9.4
click at [196, 246] on select "Select Item... Yes No" at bounding box center [486, 244] width 644 height 17
click at [164, 236] on select "Select Item... Yes No" at bounding box center [486, 244] width 644 height 17
select select "dab9127f-4f14-4b54-93cb-019292fe7c15"
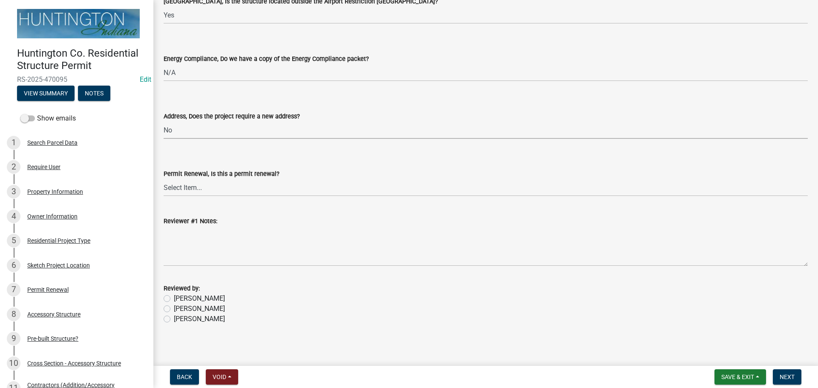
scroll to position [1650, 0]
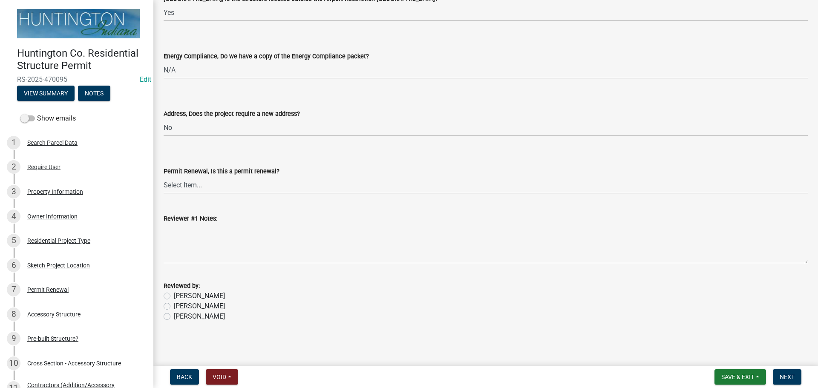
click at [174, 308] on label "[PERSON_NAME]" at bounding box center [199, 306] width 51 height 10
click at [174, 307] on input "[PERSON_NAME]" at bounding box center [177, 304] width 6 height 6
radio input "true"
click at [782, 371] on button "Next" at bounding box center [787, 376] width 29 height 15
